Goal: Information Seeking & Learning: Learn about a topic

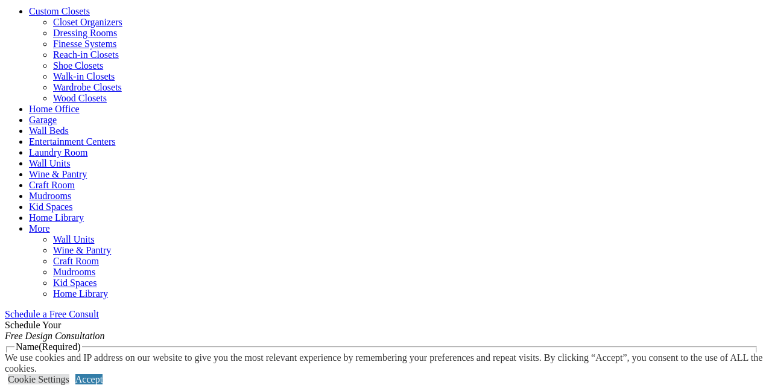
scroll to position [423, 0]
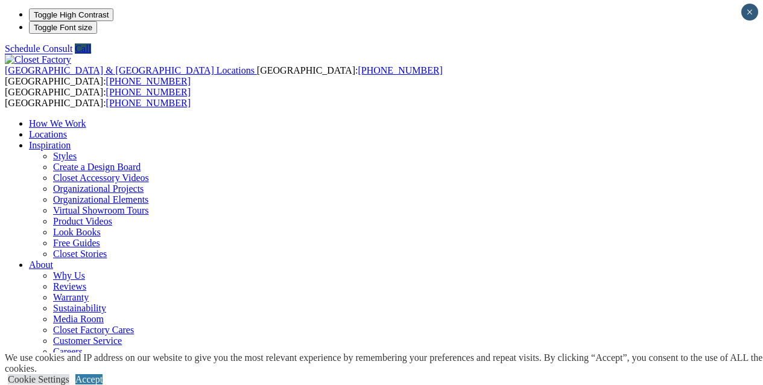
scroll to position [0, 0]
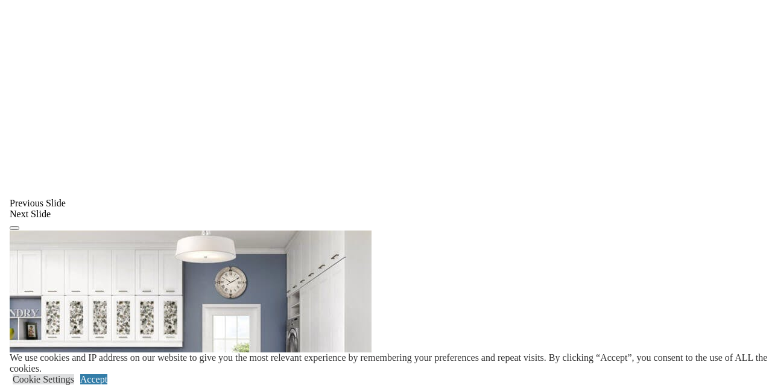
scroll to position [945, 0]
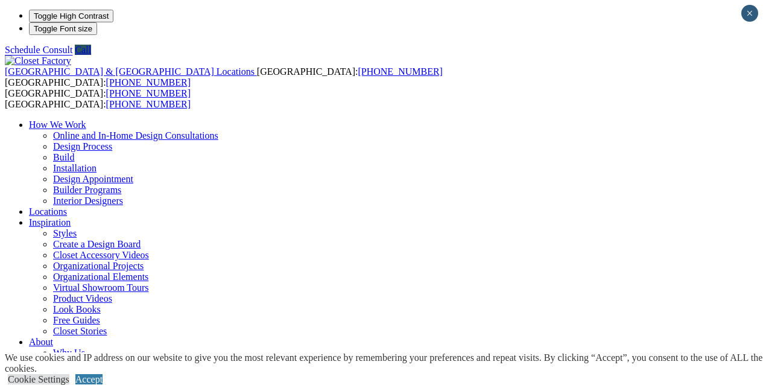
scroll to position [0, 0]
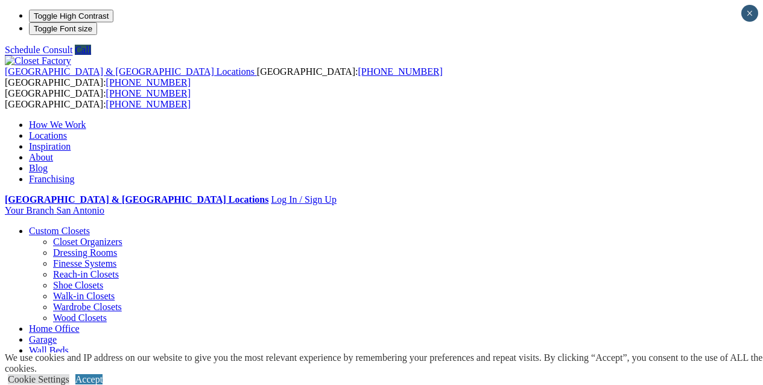
click at [80, 323] on link "Home Office" at bounding box center [54, 328] width 51 height 10
click at [82, 226] on link "Custom Closets" at bounding box center [59, 231] width 61 height 10
click at [87, 378] on link "Laundry Room" at bounding box center [58, 383] width 59 height 10
click at [87, 367] on link "Laundry Room" at bounding box center [58, 372] width 59 height 10
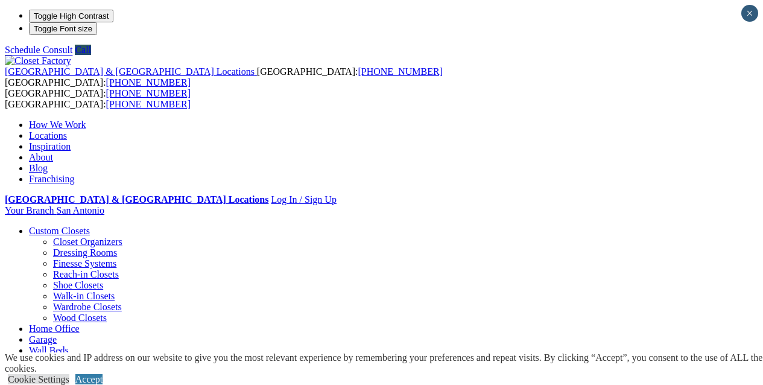
click at [87, 367] on link "Laundry Room" at bounding box center [58, 372] width 59 height 10
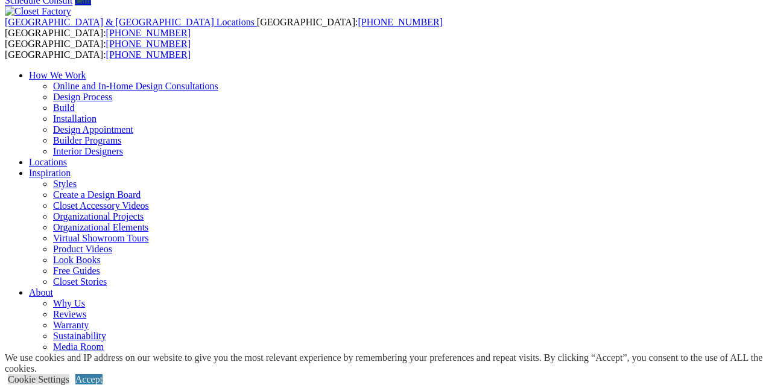
scroll to position [48, 0]
